Goal: Information Seeking & Learning: Learn about a topic

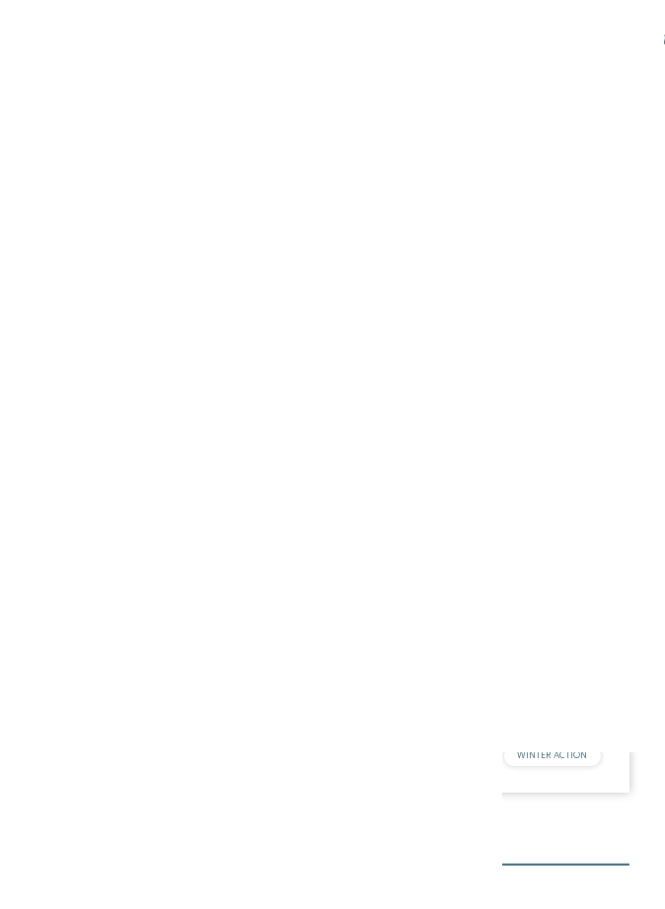
click at [76, 557] on div "NEU seit November 2024" at bounding box center [333, 408] width 594 height 333
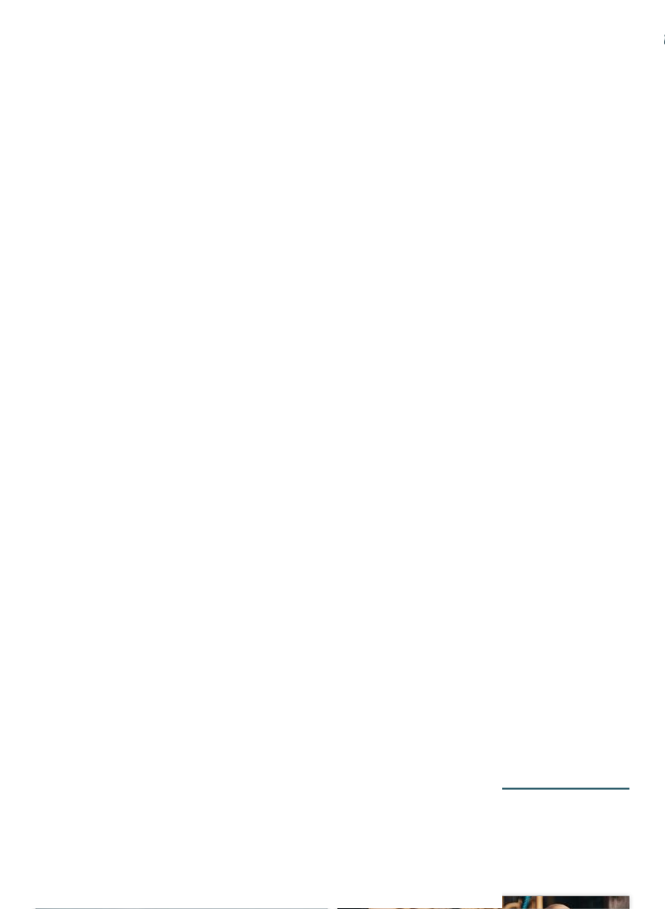
scroll to position [8990, 0]
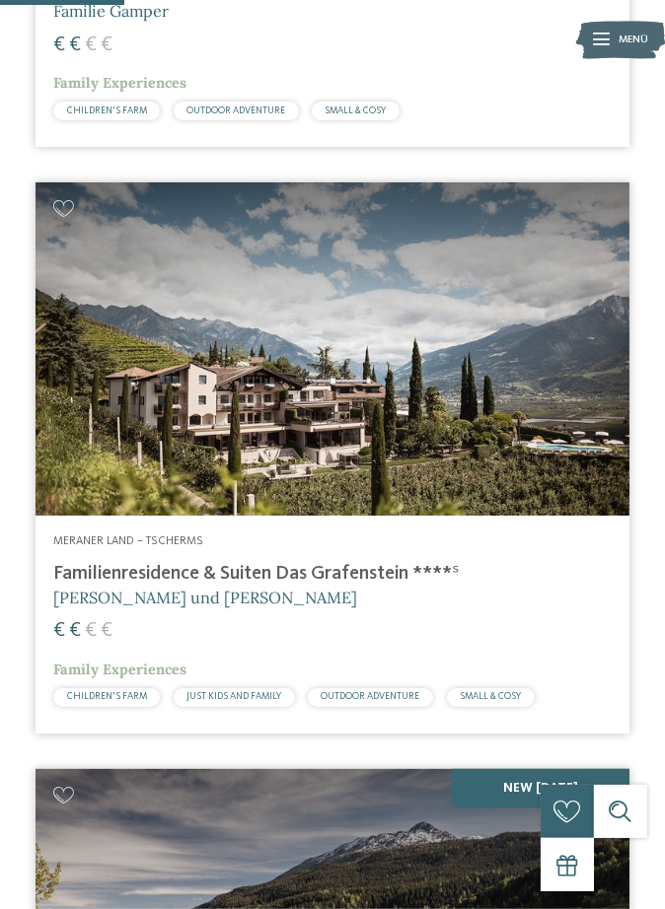
scroll to position [1872, 0]
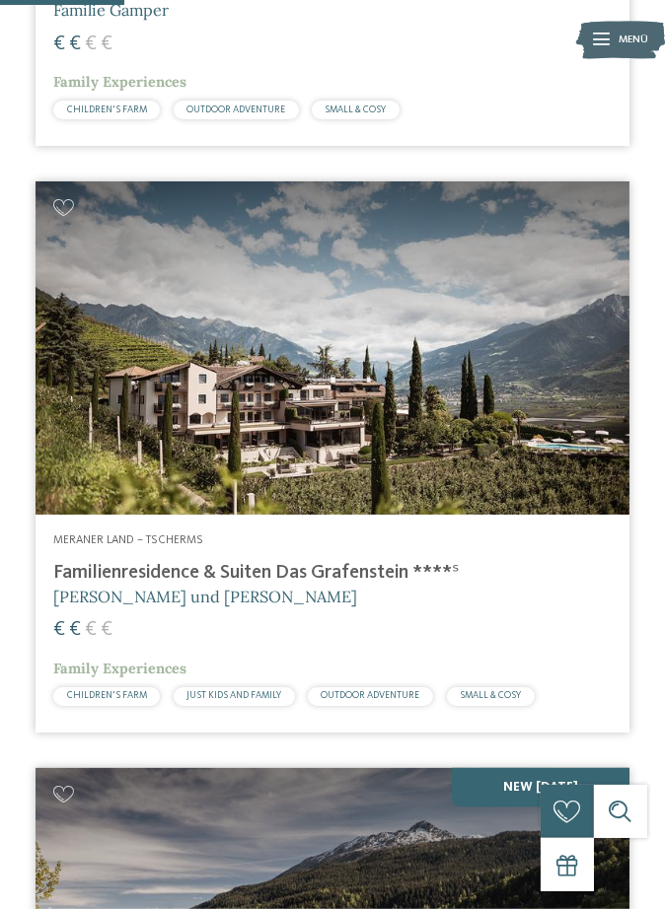
click at [83, 572] on h4 "Familienresidence & Suiten Das Grafenstein ****ˢ" at bounding box center [332, 574] width 558 height 24
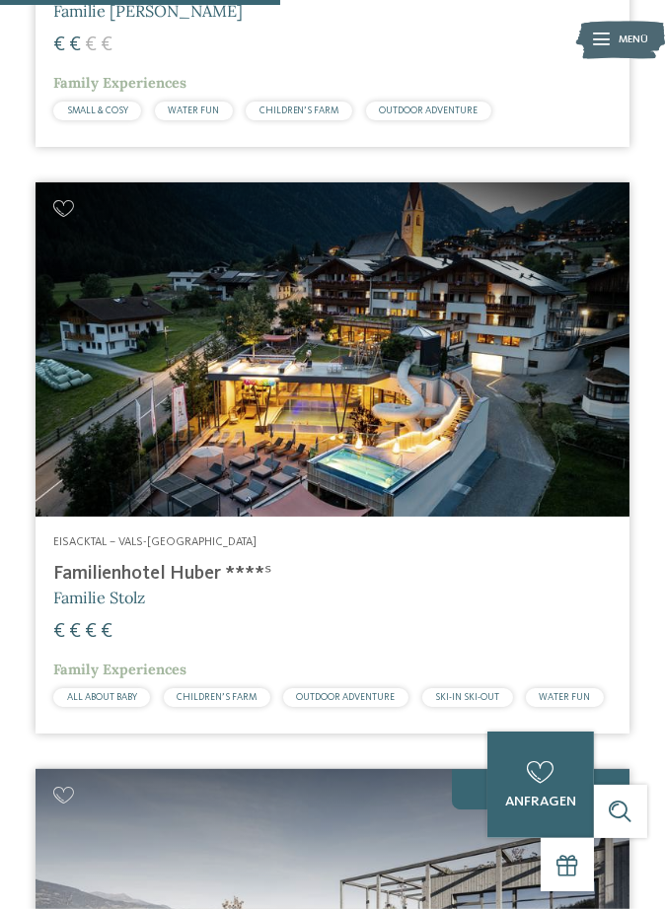
scroll to position [4218, 0]
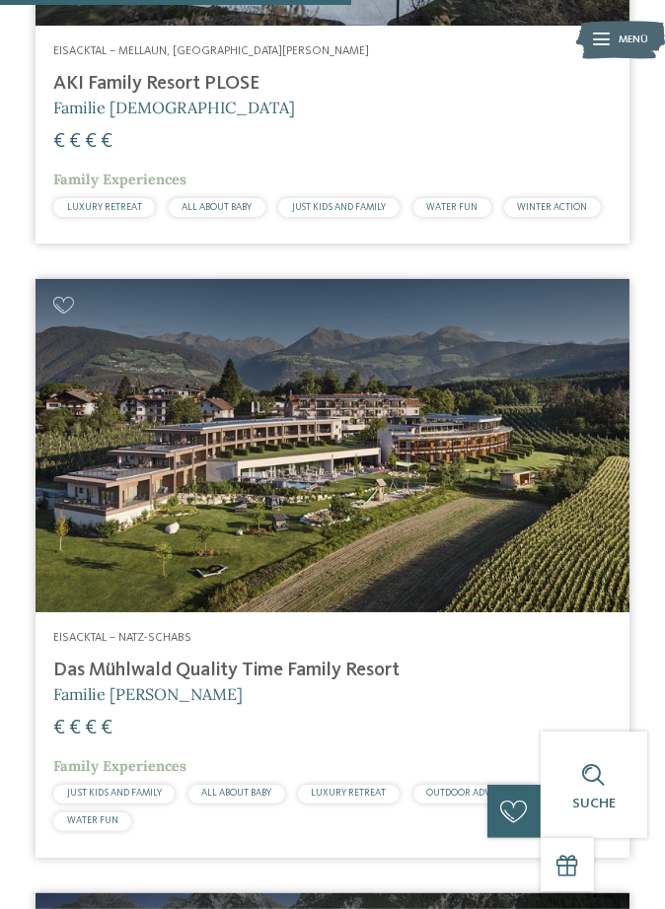
click at [122, 629] on div "Eisacktal – Natz-Schabs Das Mühlwald Quality Time Family Resort Familie Tauber …" at bounding box center [333, 734] width 594 height 245
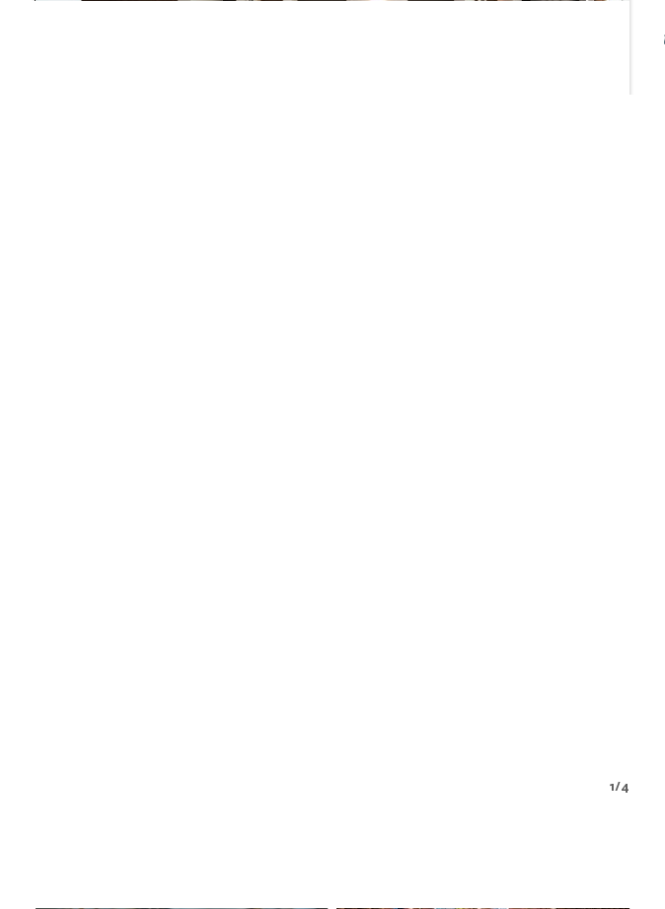
scroll to position [1973, 0]
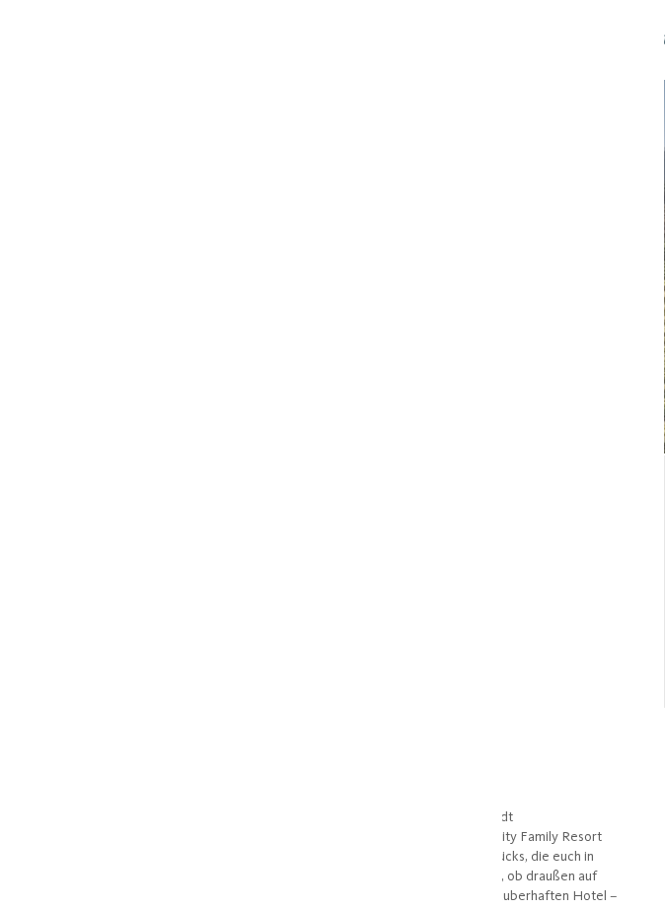
click at [594, 294] on img at bounding box center [332, 267] width 665 height 374
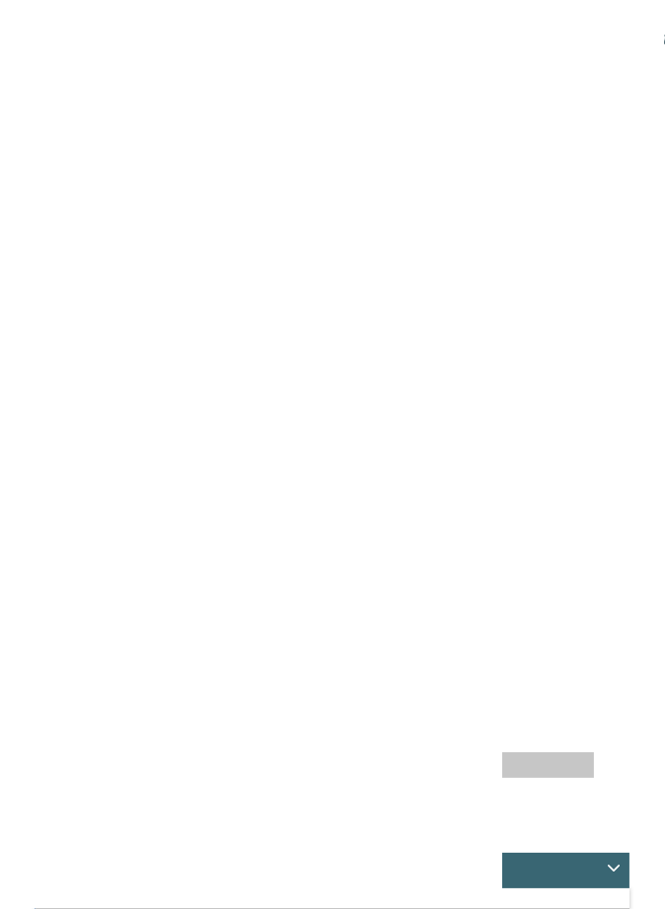
scroll to position [1215, 0]
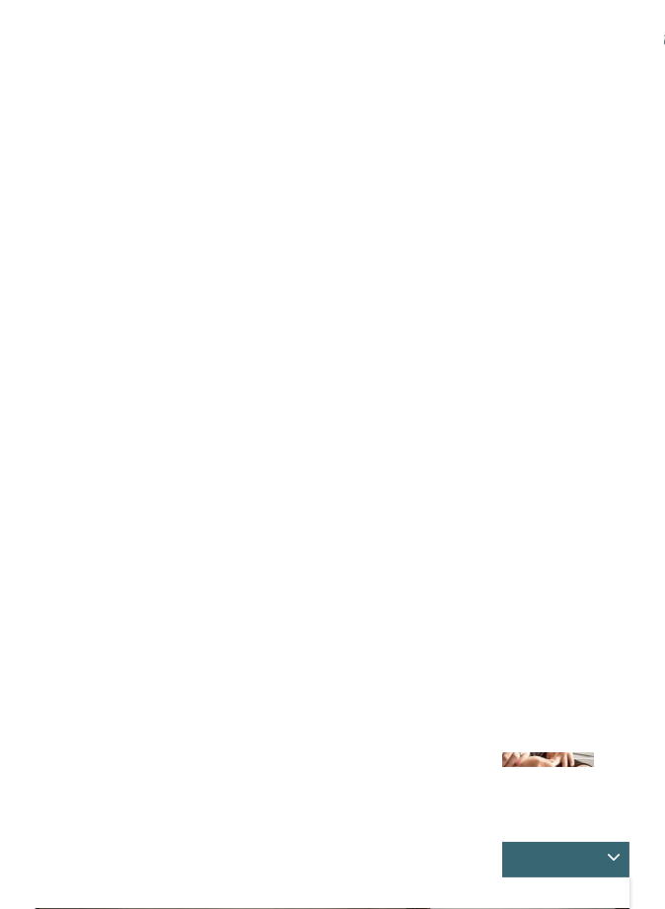
click at [161, 338] on span "www.dasmuehlwald.com" at bounding box center [111, 331] width 99 height 14
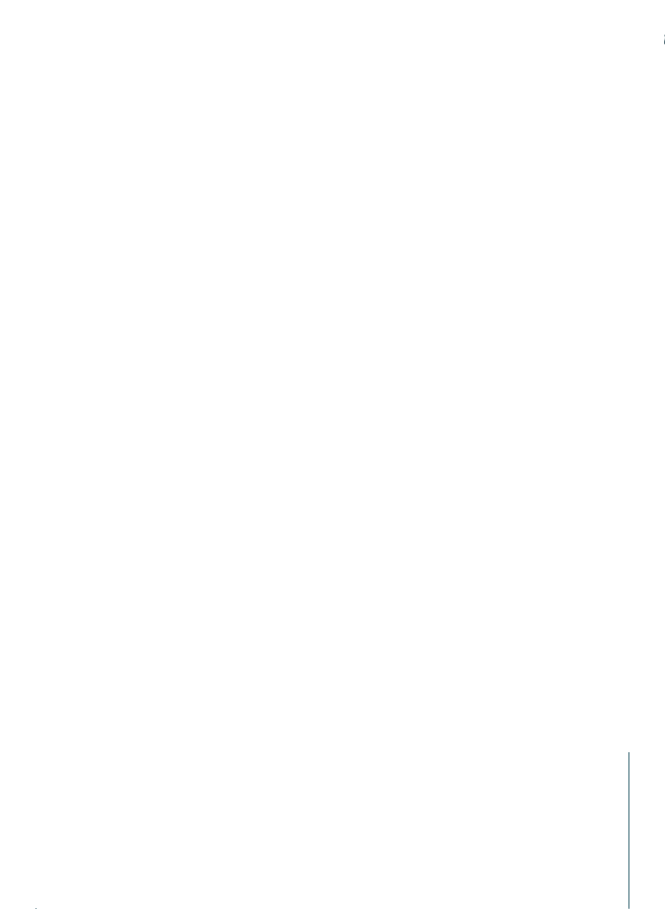
scroll to position [1931, 0]
click at [633, 349] on icon at bounding box center [629, 329] width 48 height 40
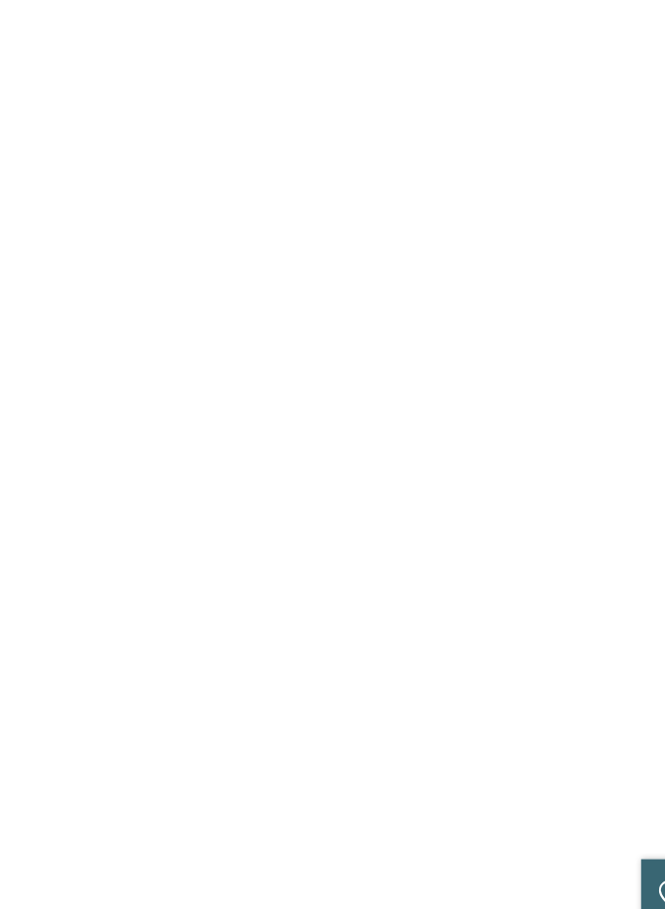
scroll to position [1699, 0]
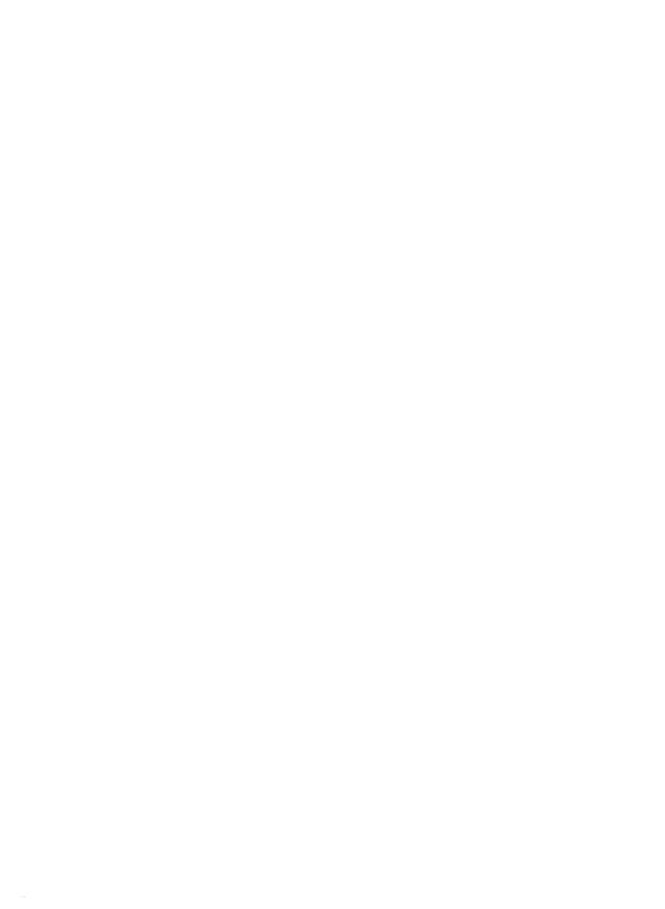
click at [108, 646] on div at bounding box center [333, 542] width 594 height 333
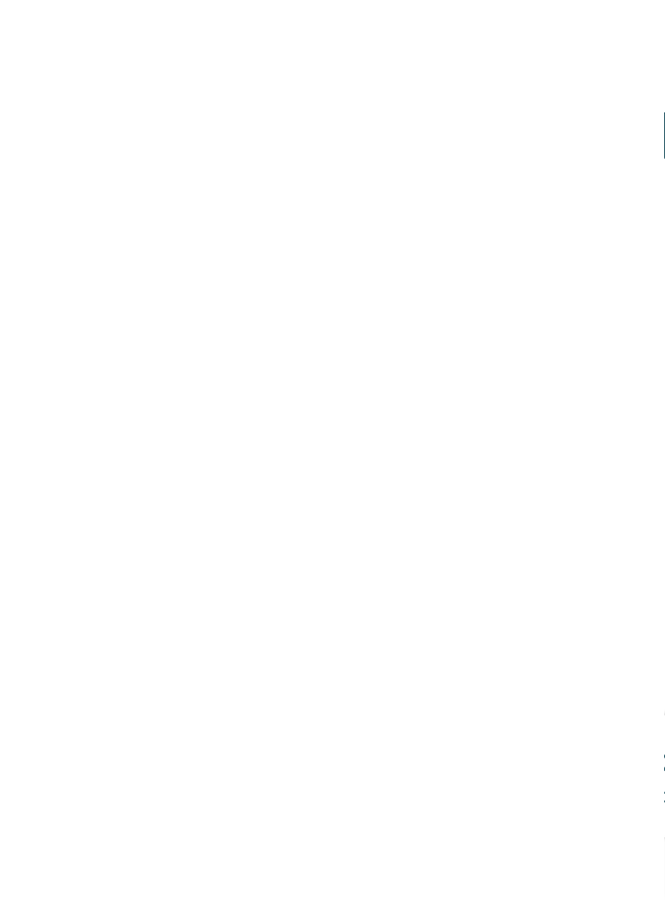
click at [555, 507] on div "NEW MAY 2025" at bounding box center [333, 372] width 594 height 333
click at [99, 521] on h4 "Family Home Alpenhof ****" at bounding box center [332, 511] width 558 height 24
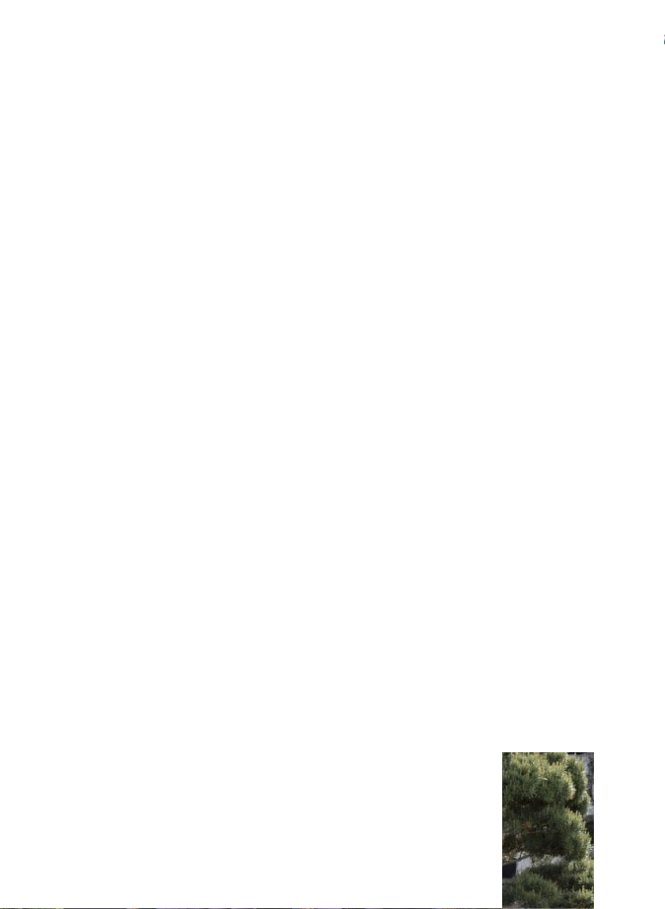
scroll to position [1205, 0]
click at [108, 540] on span "[DOMAIN_NAME]" at bounding box center [111, 547] width 99 height 14
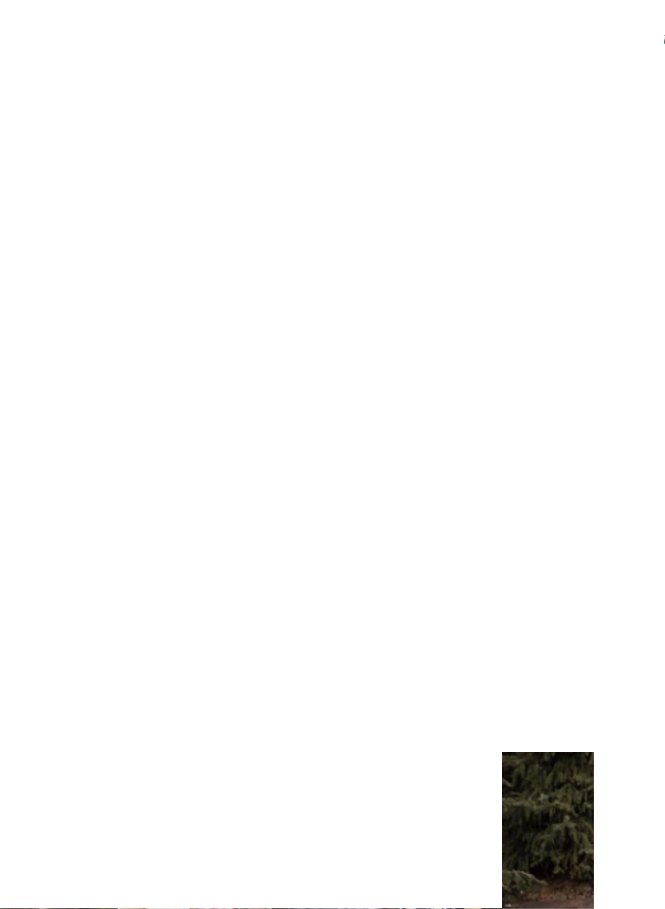
scroll to position [1028, 0]
click at [77, 600] on span "www.dasgerstlfamily.com" at bounding box center [111, 607] width 99 height 14
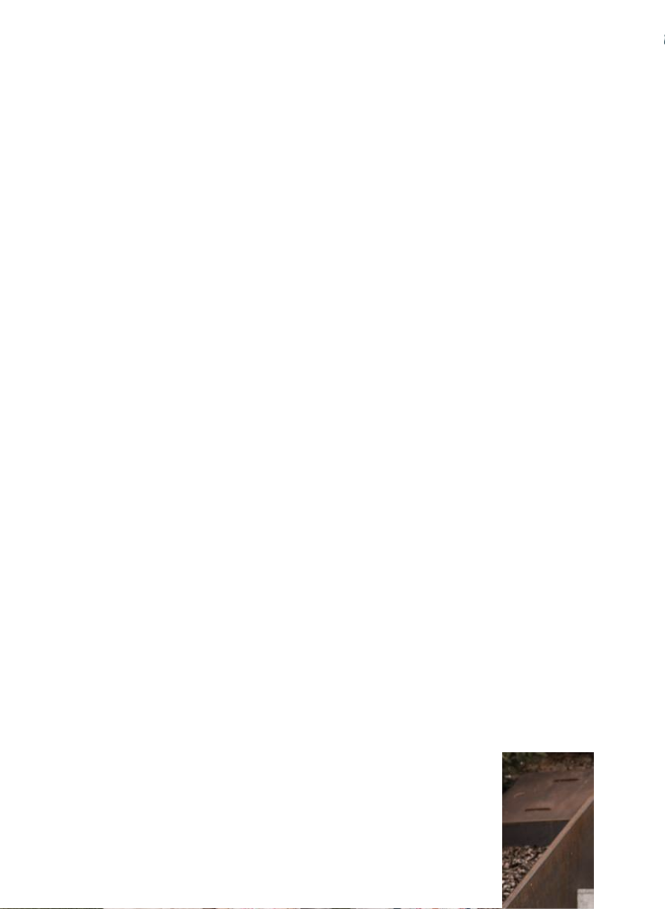
scroll to position [1156, 0]
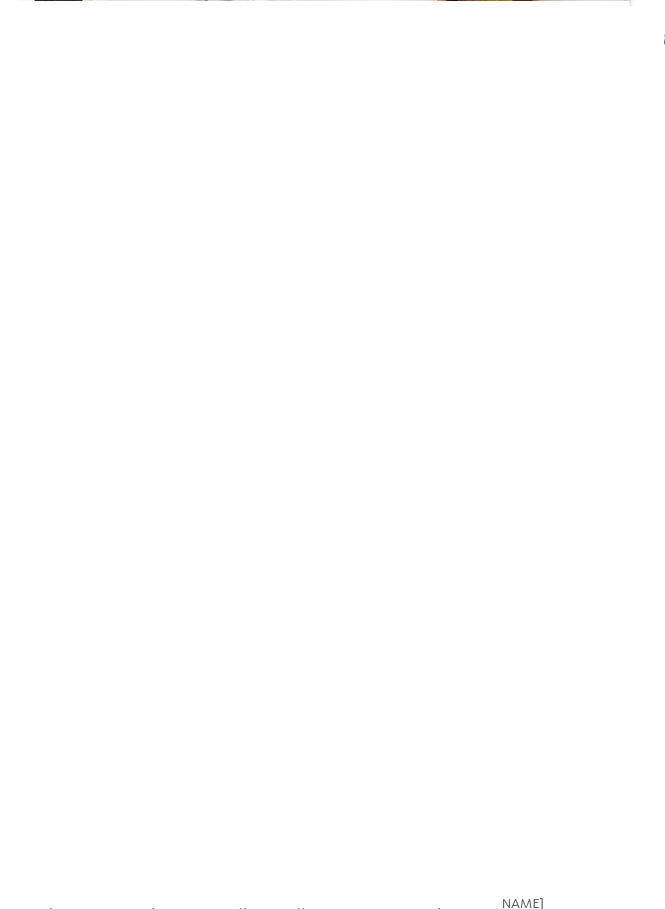
scroll to position [2264, 0]
click at [636, 480] on icon at bounding box center [629, 495] width 48 height 40
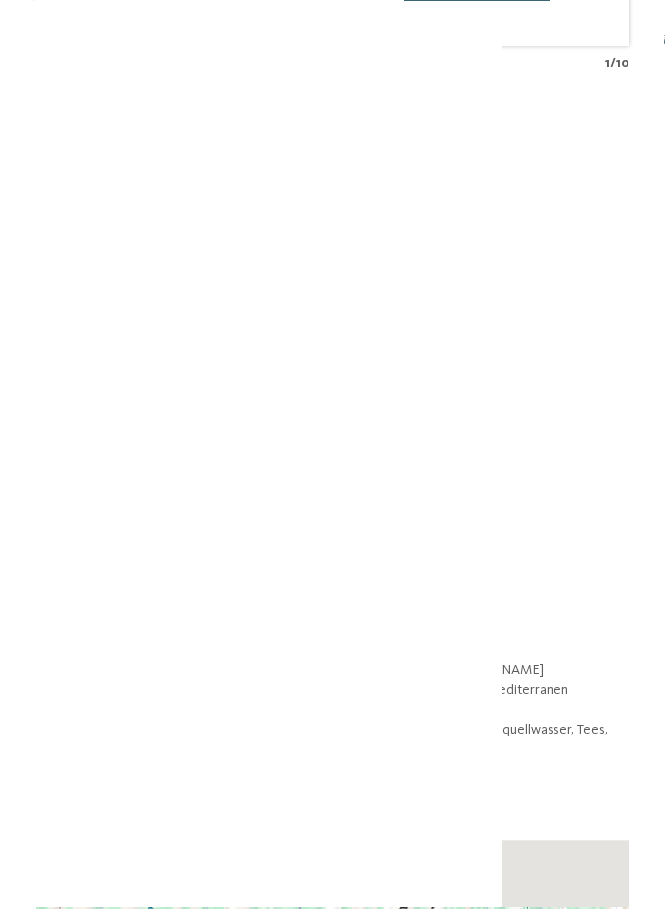
scroll to position [2538, 0]
click at [560, 550] on div "Familienzeit und [PERSON_NAME]" at bounding box center [483, 578] width 292 height 56
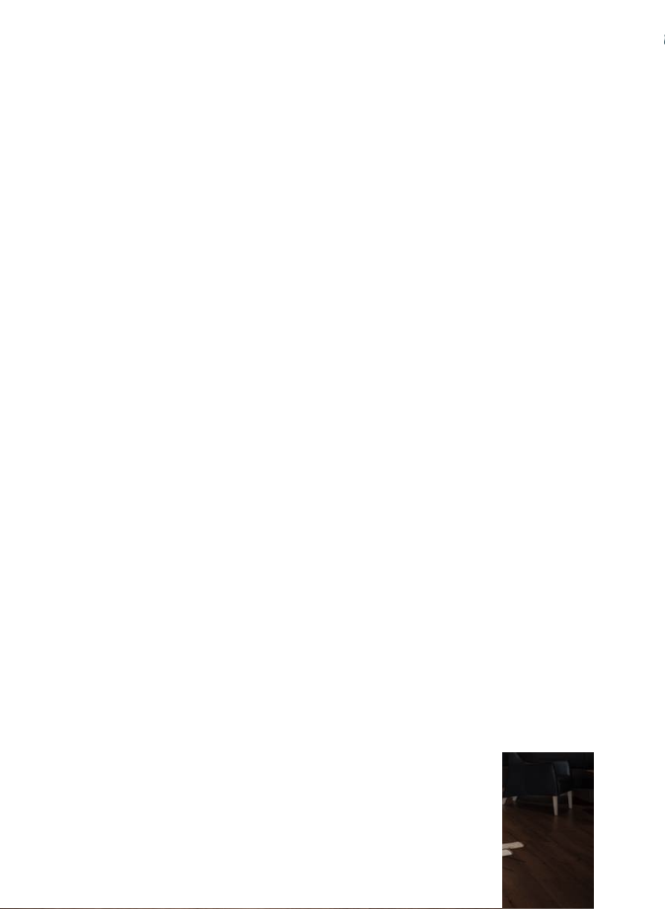
scroll to position [1059, 0]
click at [141, 465] on span "[DOMAIN_NAME]" at bounding box center [111, 472] width 99 height 14
